Goal: Task Accomplishment & Management: Use online tool/utility

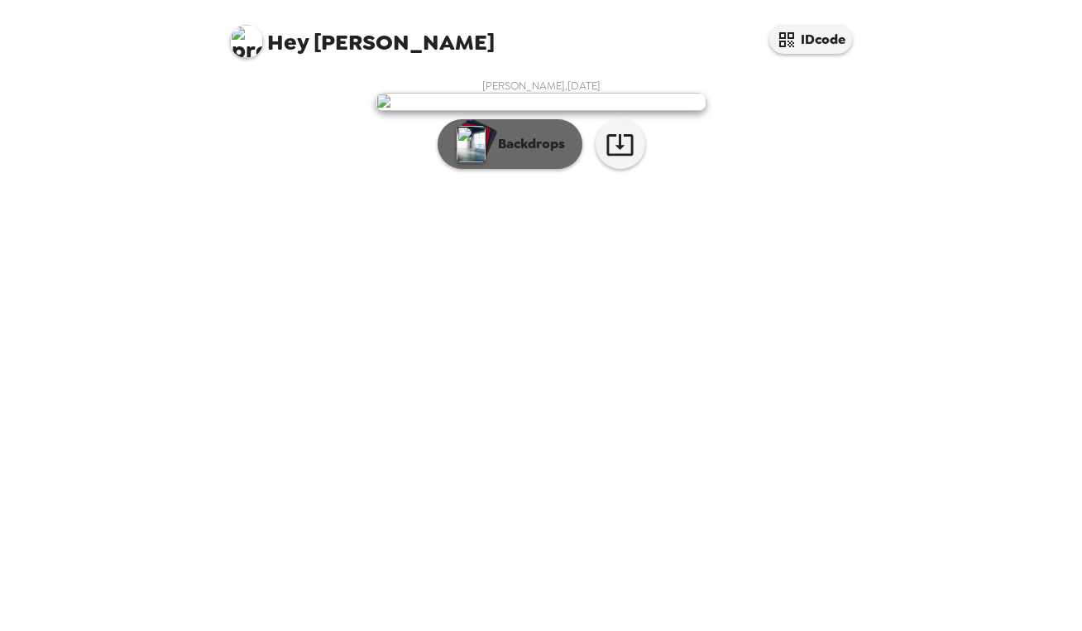
click at [489, 161] on div "button" at bounding box center [474, 139] width 39 height 41
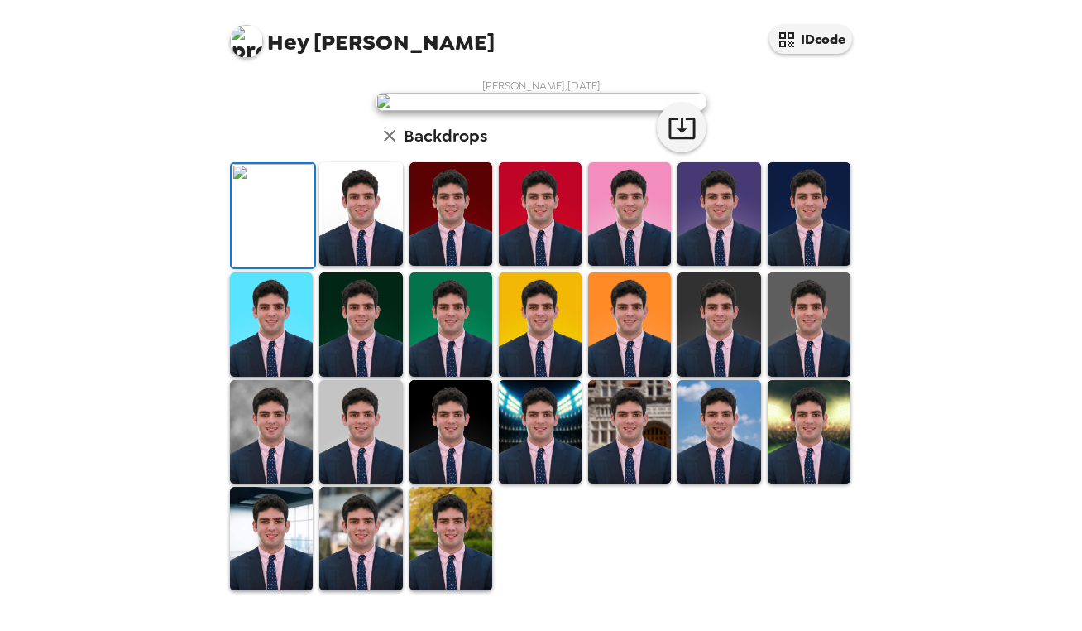
click at [354, 266] on img at bounding box center [360, 213] width 83 height 103
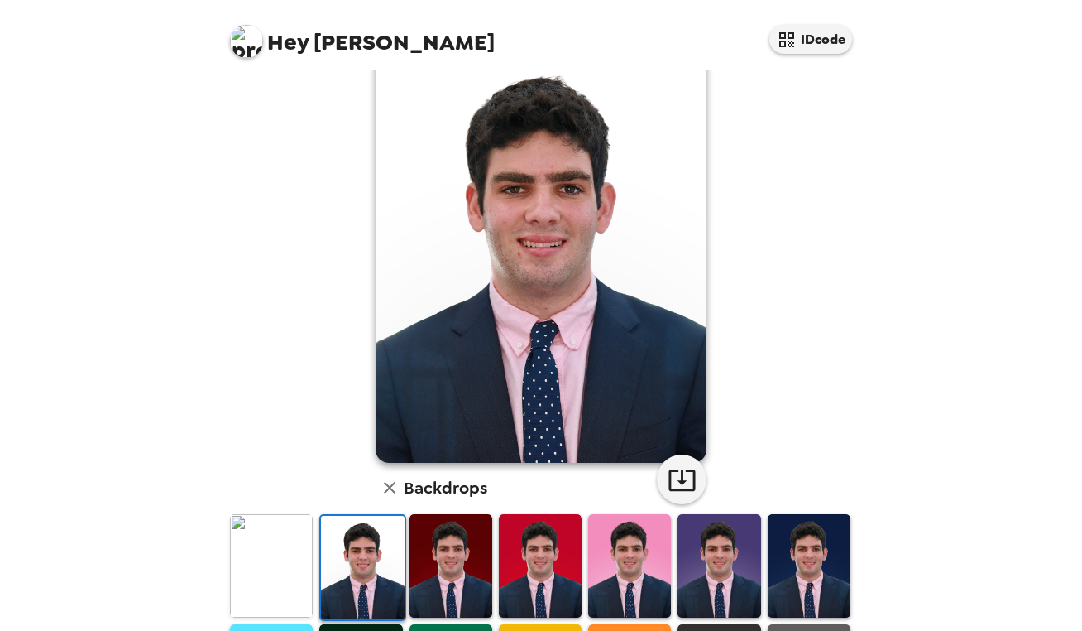
scroll to position [71, 0]
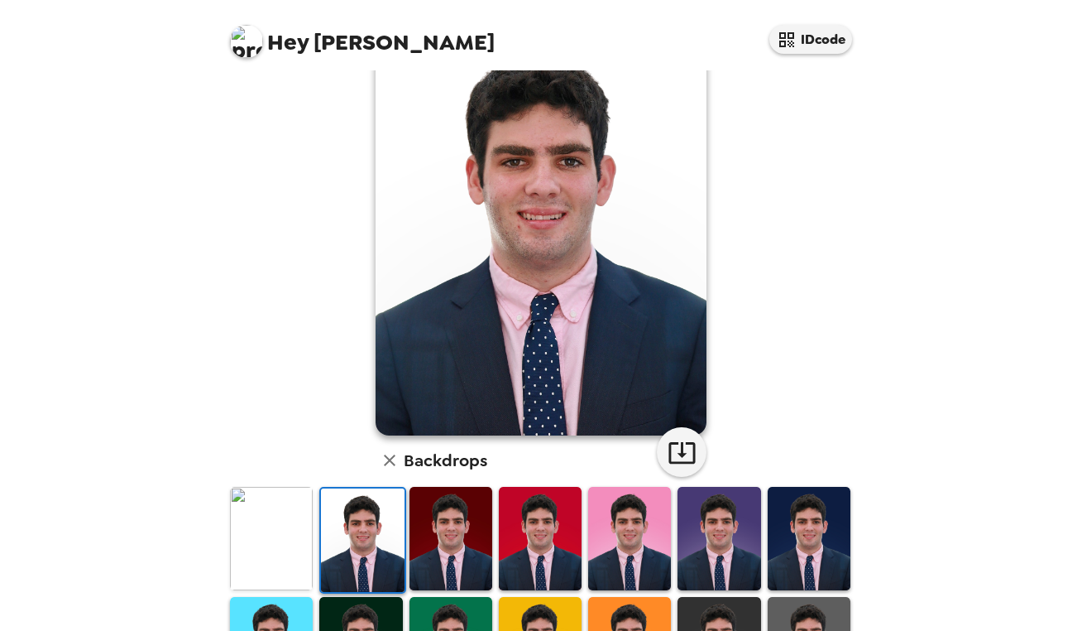
click at [274, 522] on img at bounding box center [271, 538] width 83 height 103
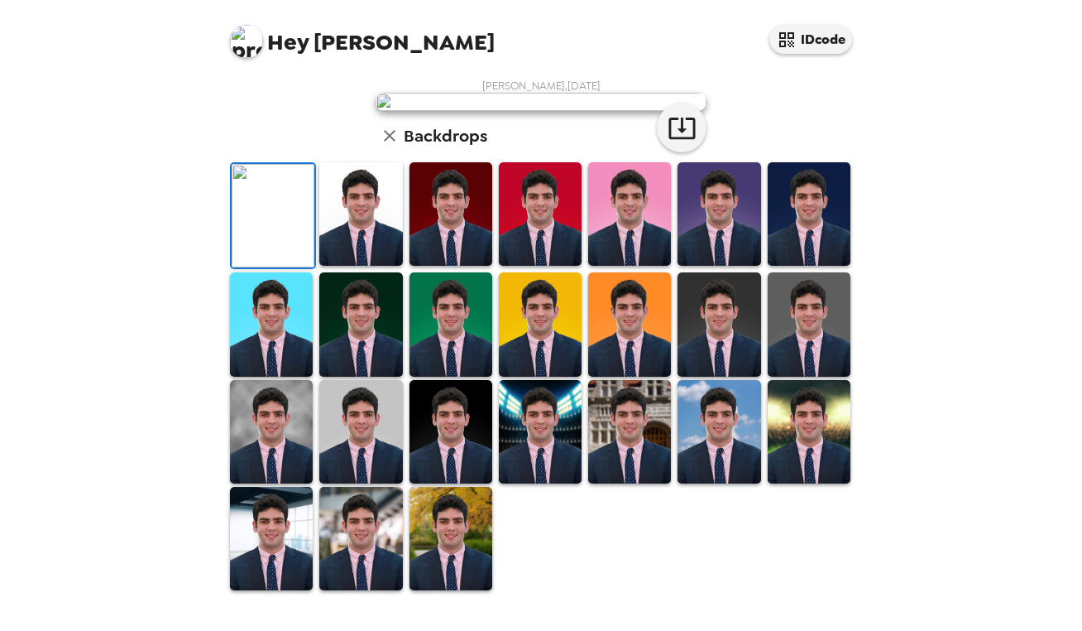
click at [341, 266] on img at bounding box center [360, 213] width 83 height 103
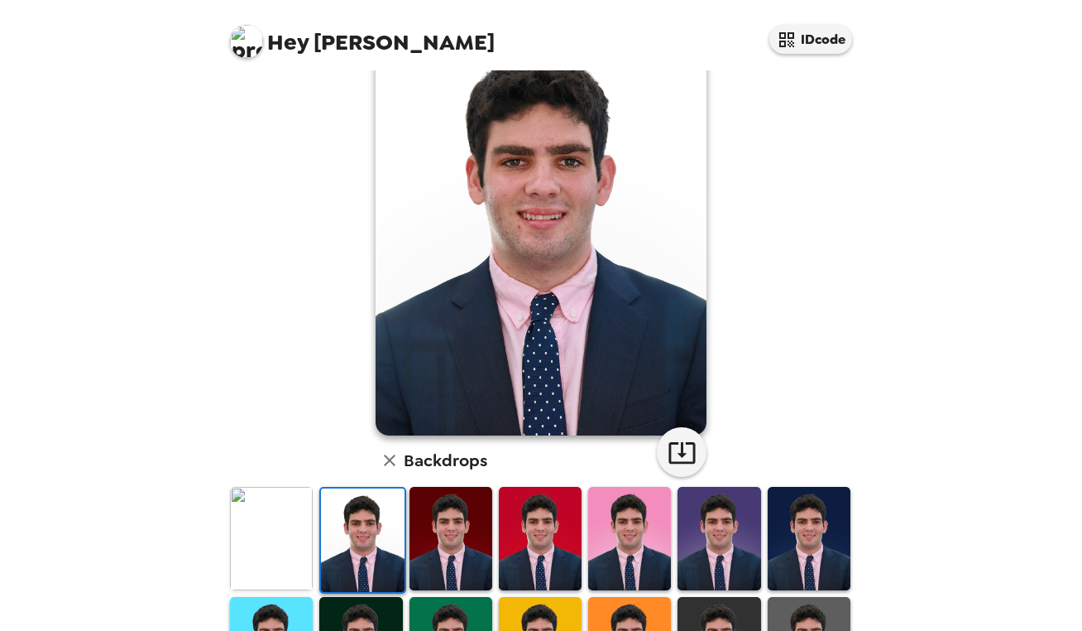
click at [426, 544] on img at bounding box center [451, 538] width 83 height 103
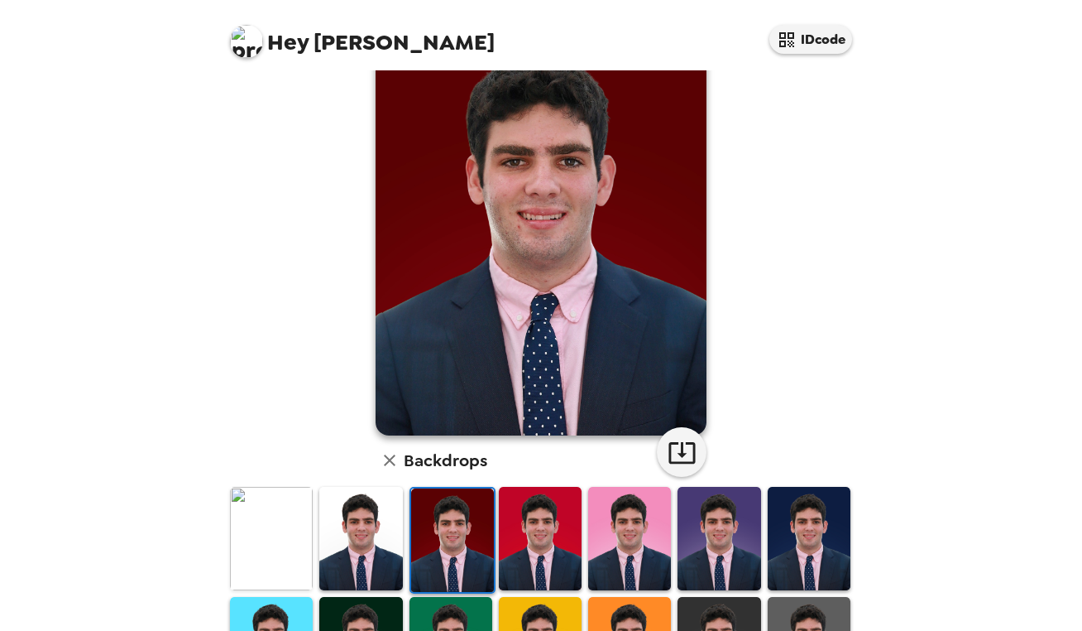
click at [289, 524] on img at bounding box center [271, 538] width 83 height 103
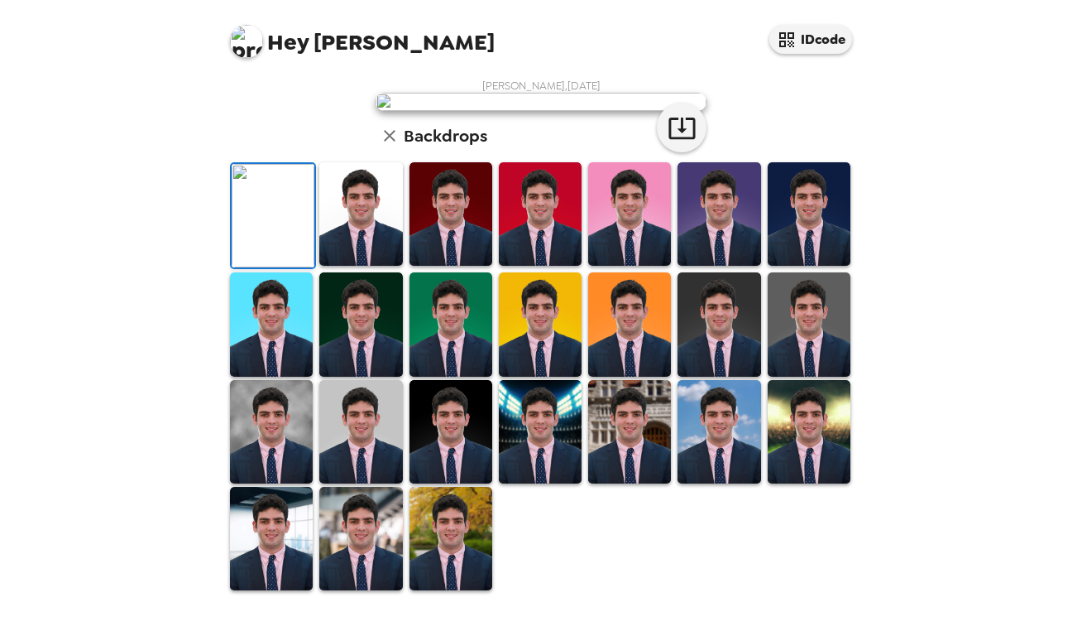
scroll to position [383, 0]
click at [360, 540] on img at bounding box center [360, 538] width 83 height 103
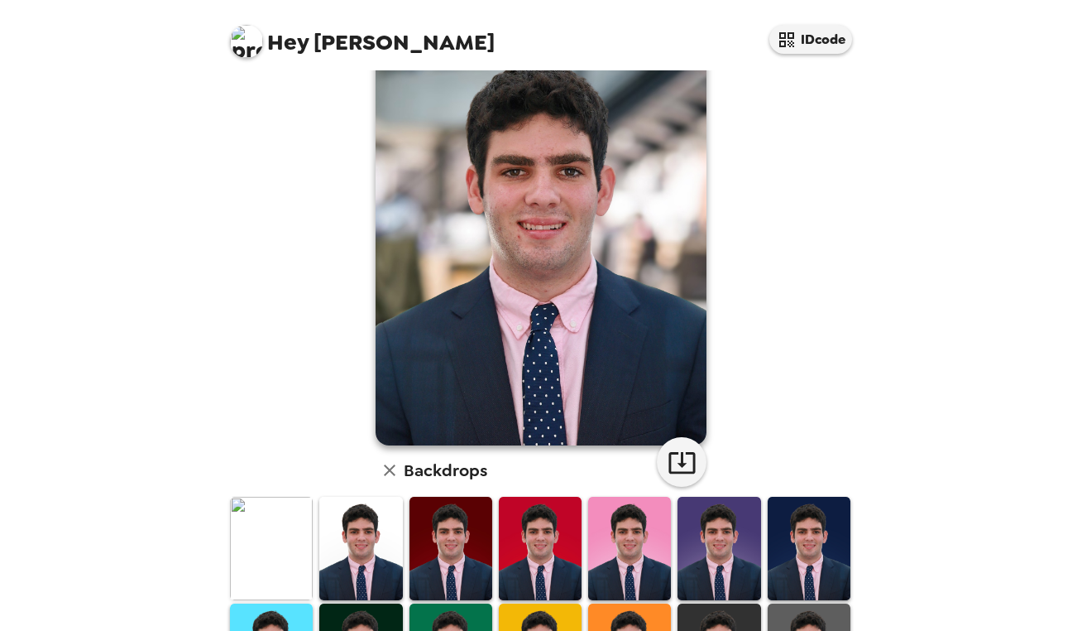
scroll to position [124, 0]
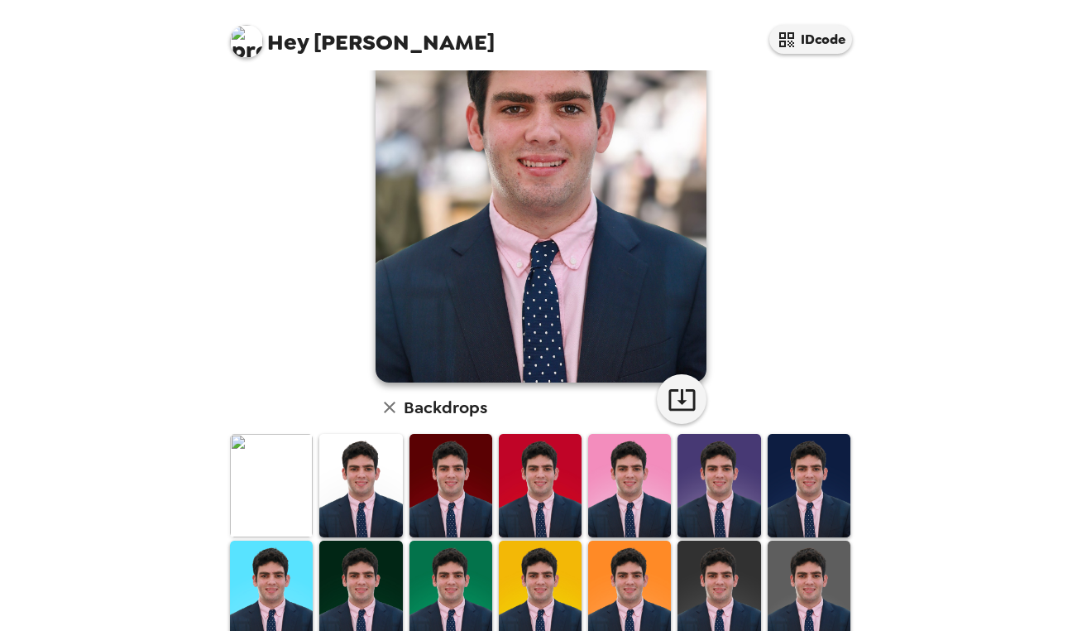
click at [324, 484] on img at bounding box center [360, 485] width 83 height 103
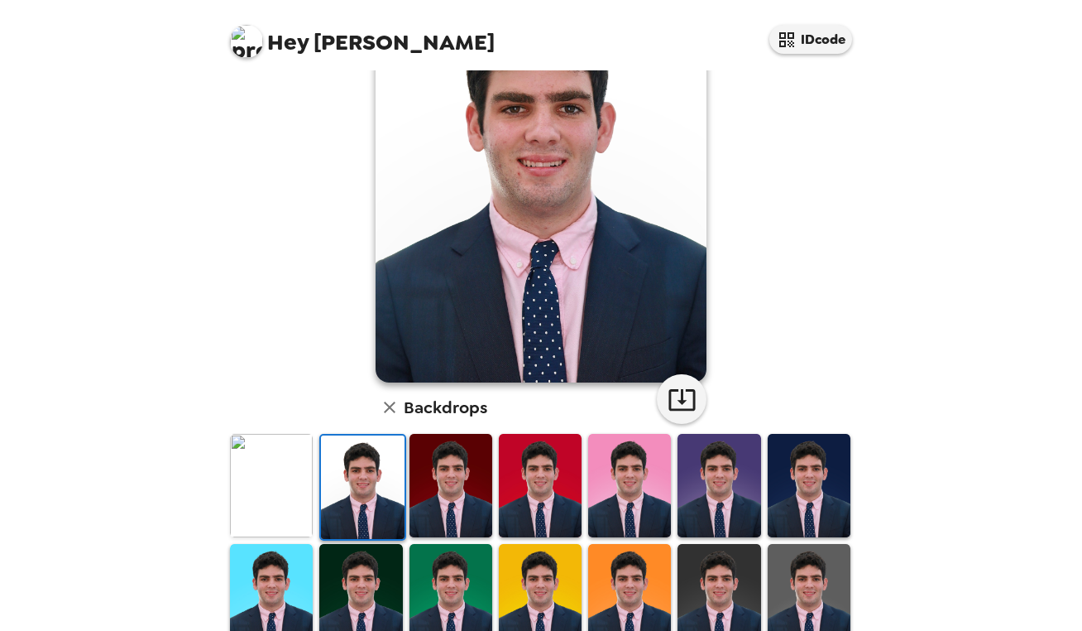
click at [296, 484] on img at bounding box center [271, 485] width 83 height 103
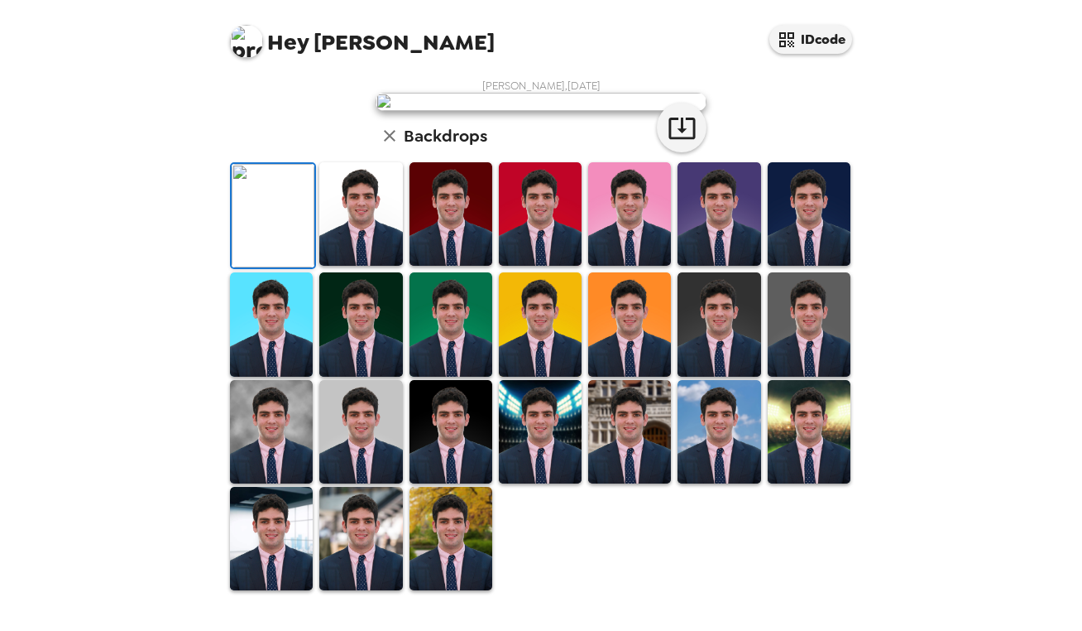
scroll to position [107, 0]
click at [356, 266] on img at bounding box center [360, 213] width 83 height 103
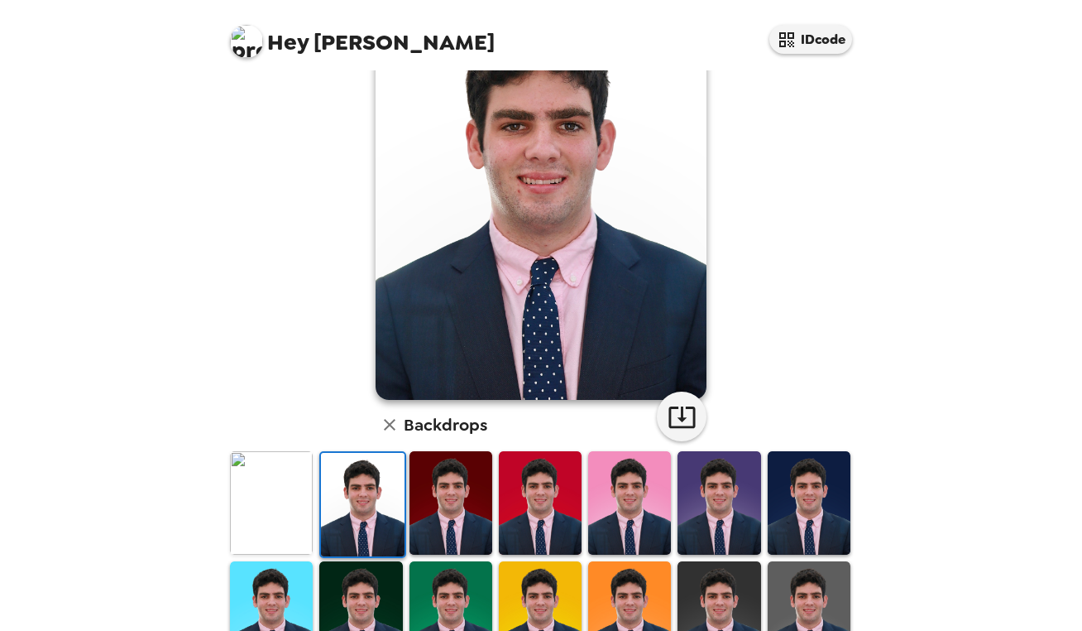
scroll to position [0, 0]
